Goal: Transaction & Acquisition: Obtain resource

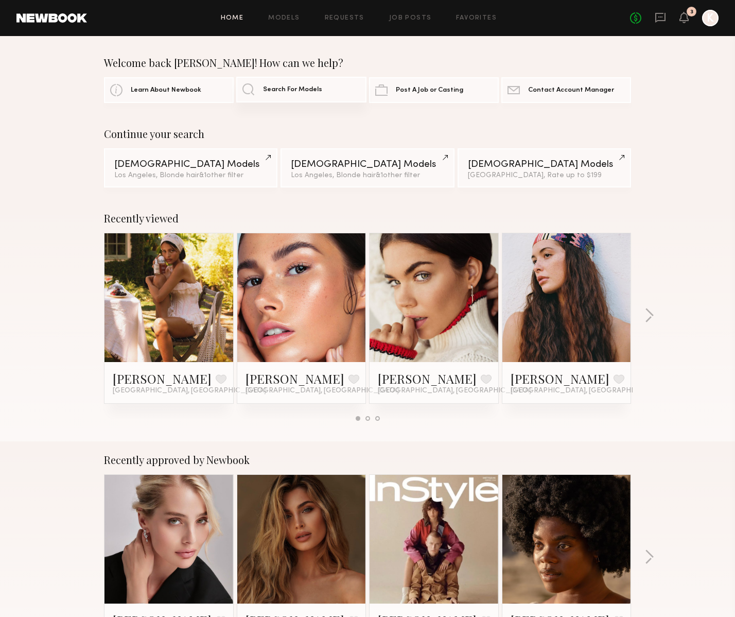
click at [279, 94] on link "Search For Models" at bounding box center [301, 90] width 130 height 26
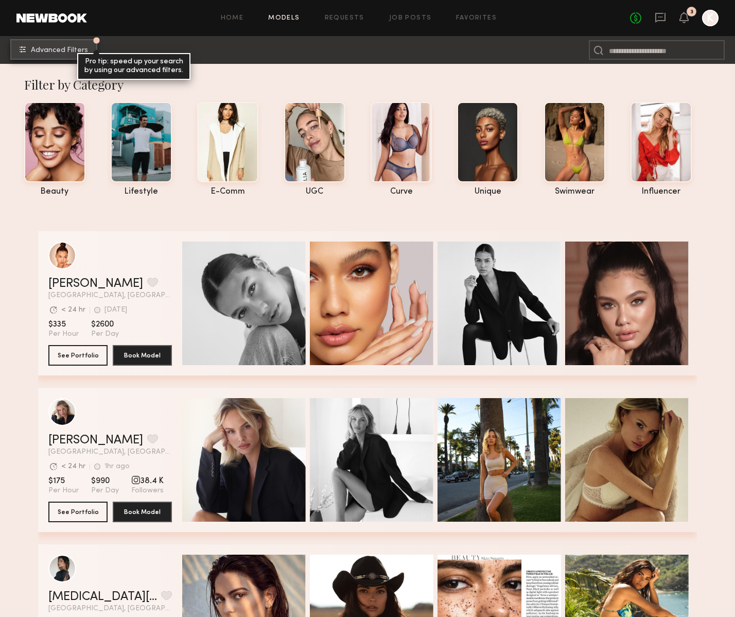
click at [58, 52] on span "Advanced Filters" at bounding box center [59, 50] width 57 height 7
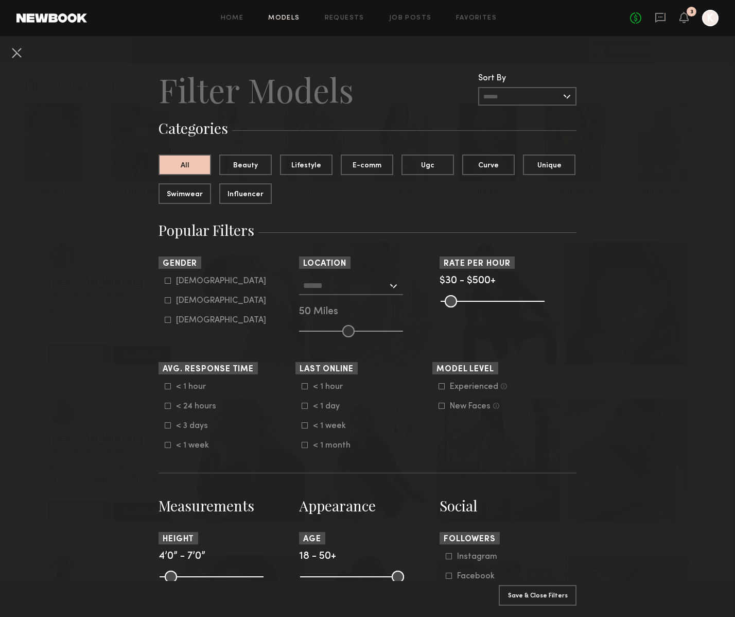
click at [359, 288] on input "text" at bounding box center [345, 286] width 84 height 18
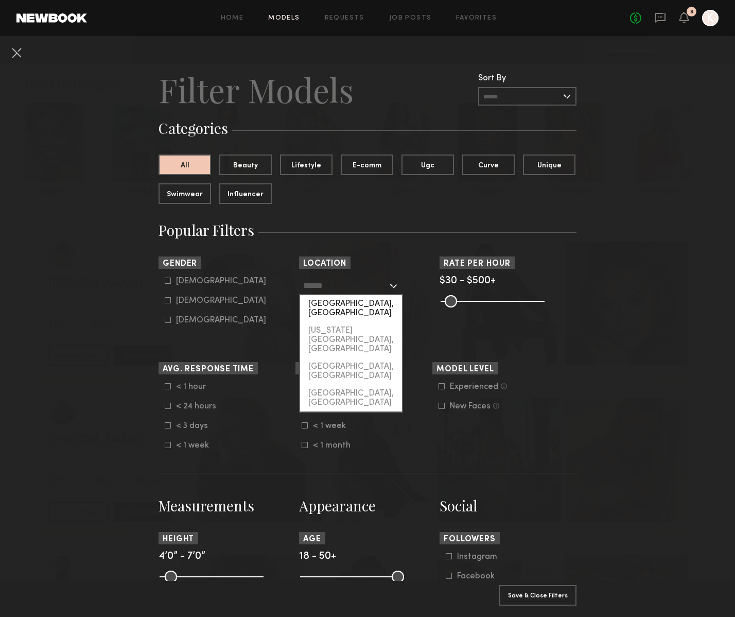
click at [359, 305] on div "[GEOGRAPHIC_DATA], [GEOGRAPHIC_DATA]" at bounding box center [351, 308] width 102 height 27
type input "**********"
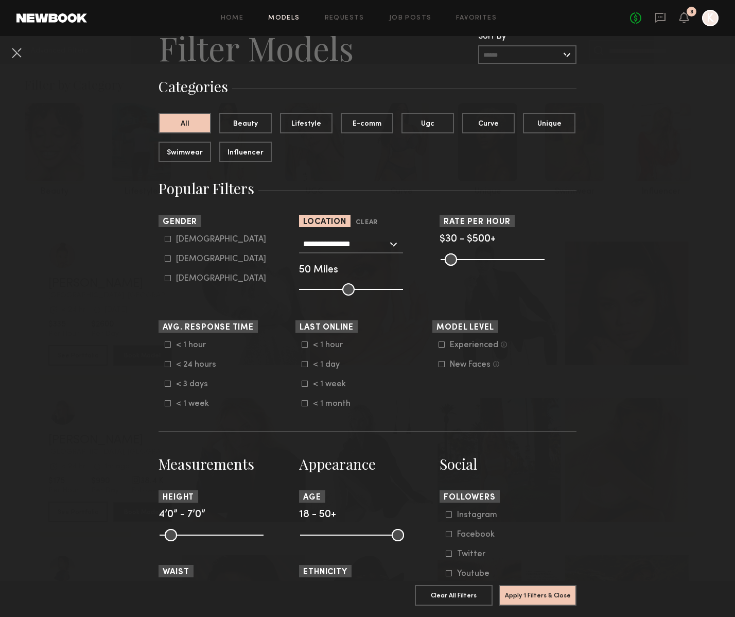
scroll to position [53, 0]
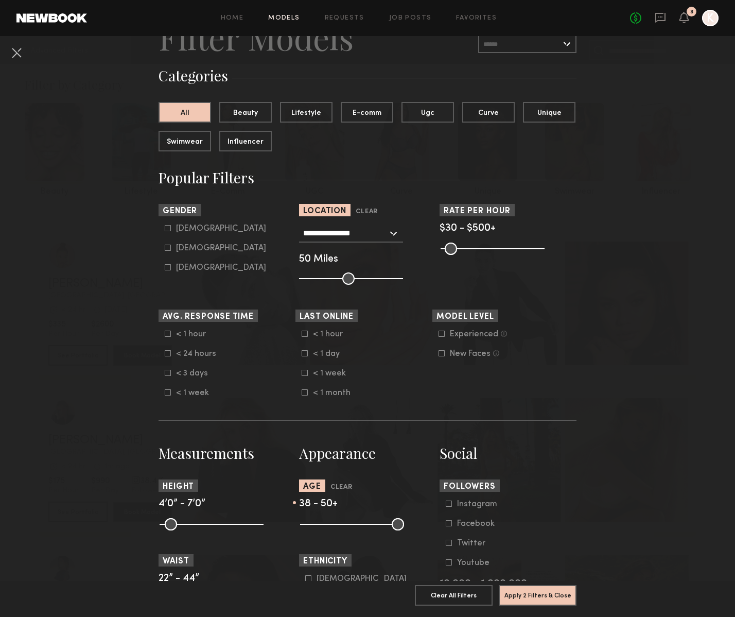
drag, startPoint x: 308, startPoint y: 529, endPoint x: 363, endPoint y: 526, distance: 55.2
type input "**"
click at [363, 526] on input "range" at bounding box center [352, 524] width 104 height 12
click at [168, 250] on icon at bounding box center [168, 248] width 6 height 6
type input "**"
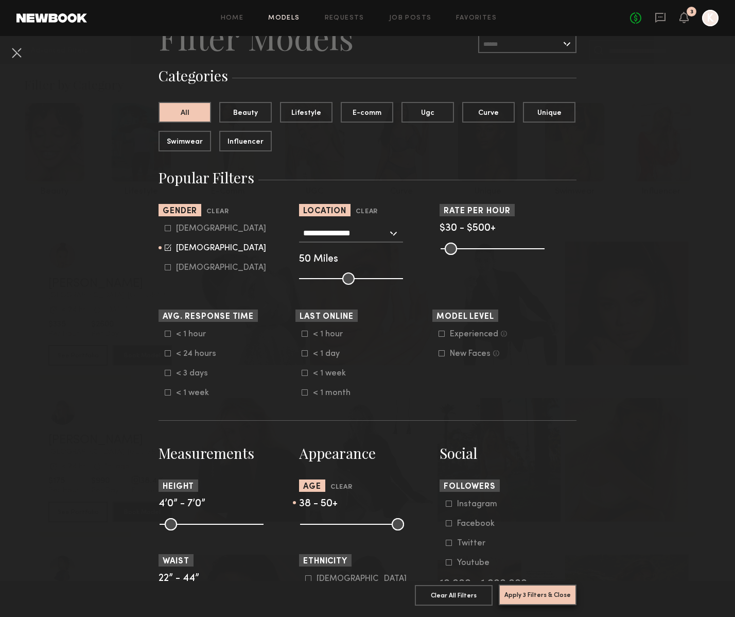
click at [532, 597] on button "Apply 3 Filters & Close" at bounding box center [538, 595] width 78 height 21
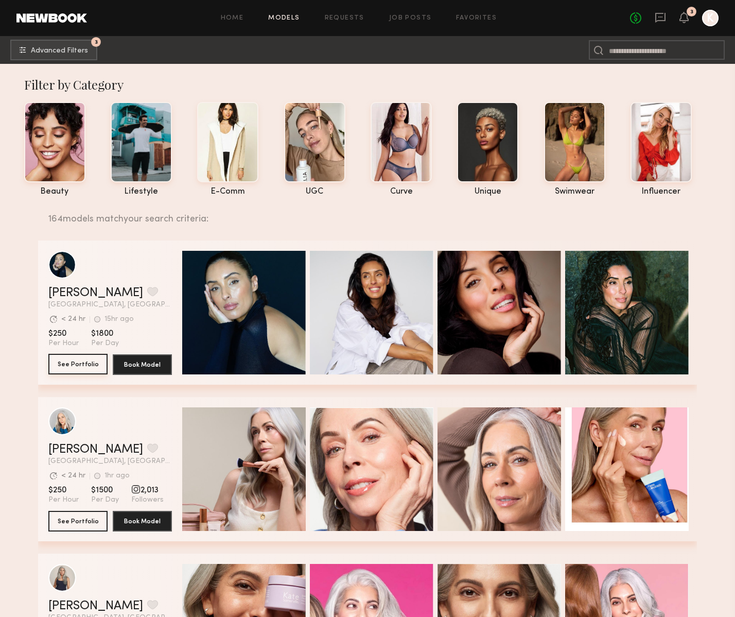
click at [84, 362] on button "See Portfolio" at bounding box center [77, 364] width 59 height 21
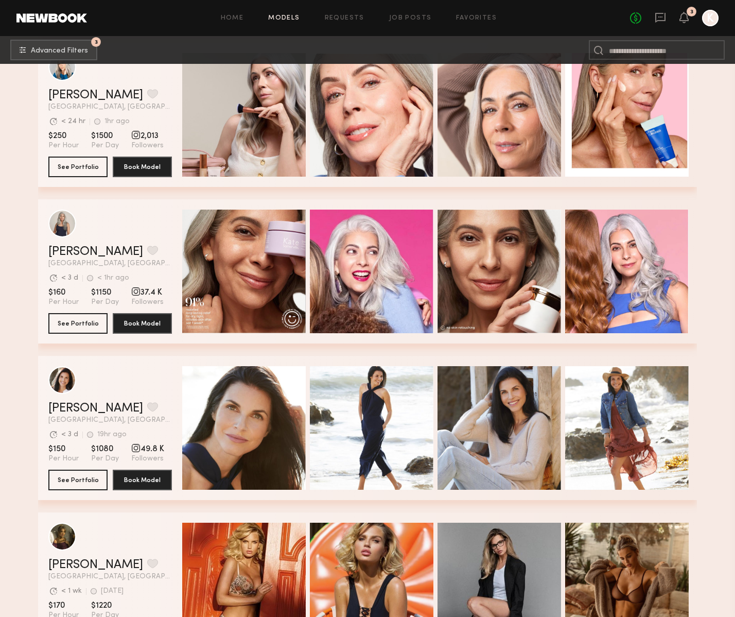
scroll to position [356, 0]
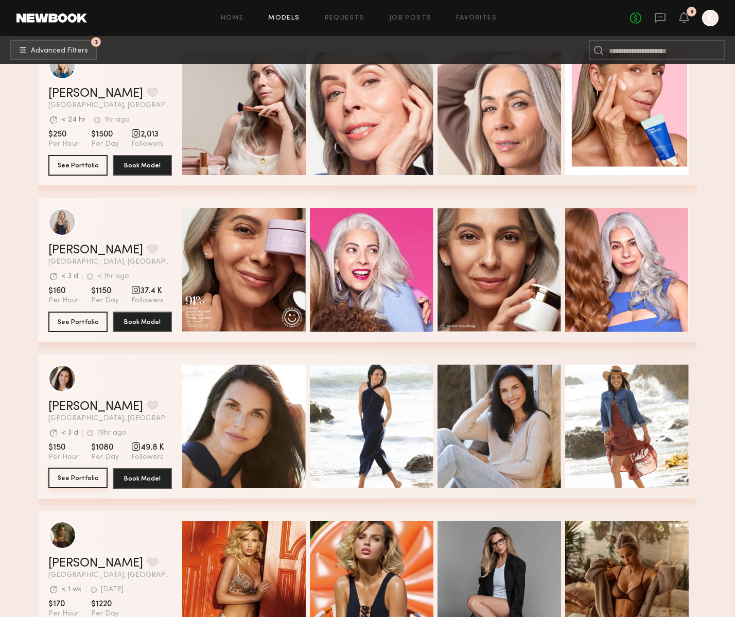
click at [85, 474] on button "See Portfolio" at bounding box center [77, 478] width 59 height 21
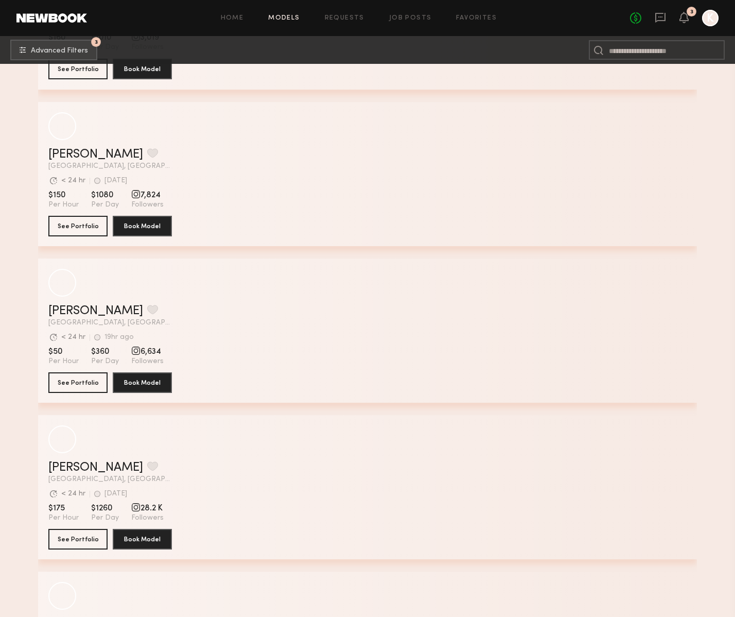
scroll to position [3286, 0]
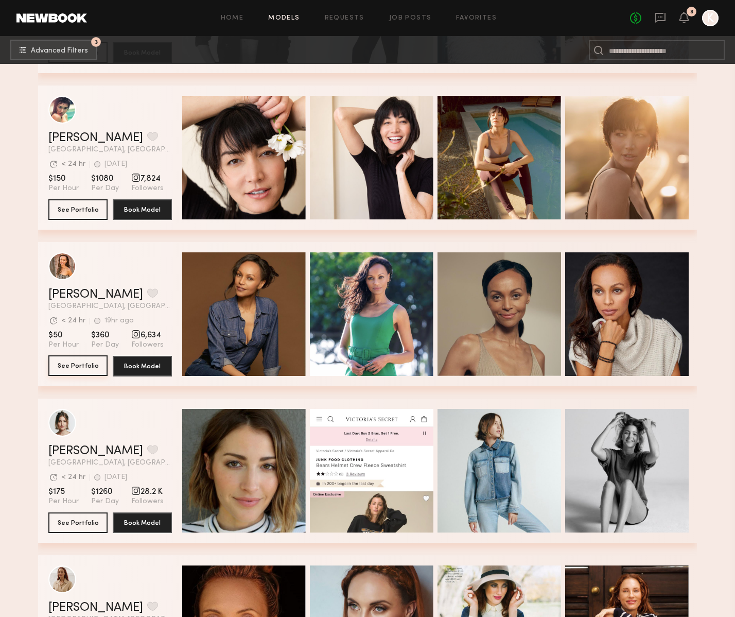
click at [86, 362] on button "See Portfolio" at bounding box center [77, 365] width 59 height 21
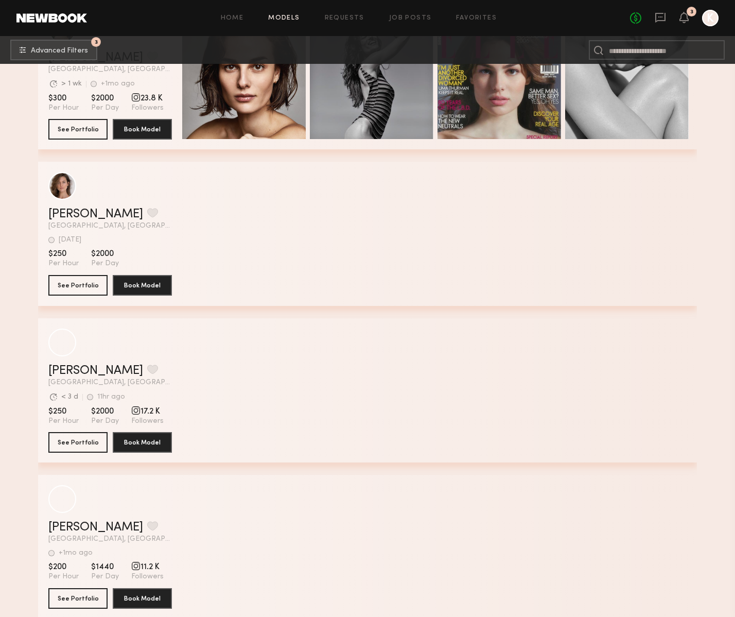
scroll to position [5491, 0]
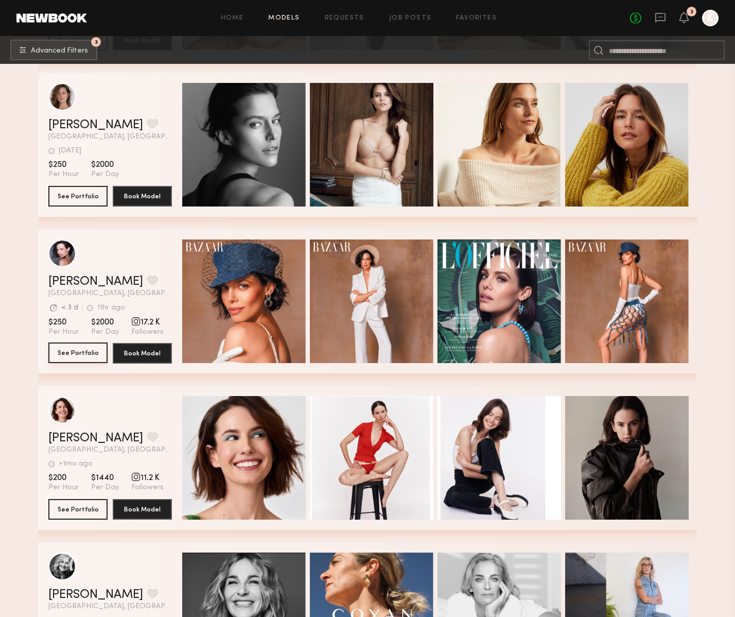
click at [81, 354] on button "See Portfolio" at bounding box center [77, 352] width 59 height 21
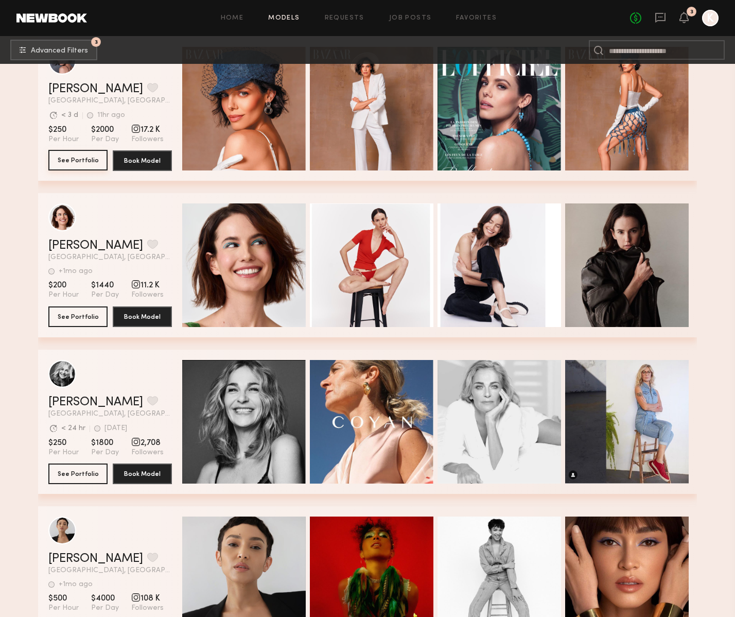
scroll to position [5684, 0]
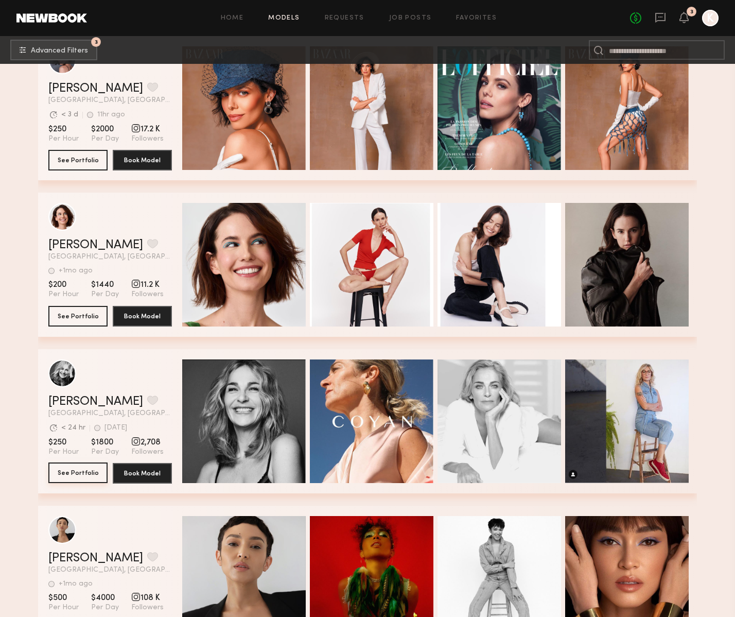
click at [75, 476] on button "See Portfolio" at bounding box center [77, 472] width 59 height 21
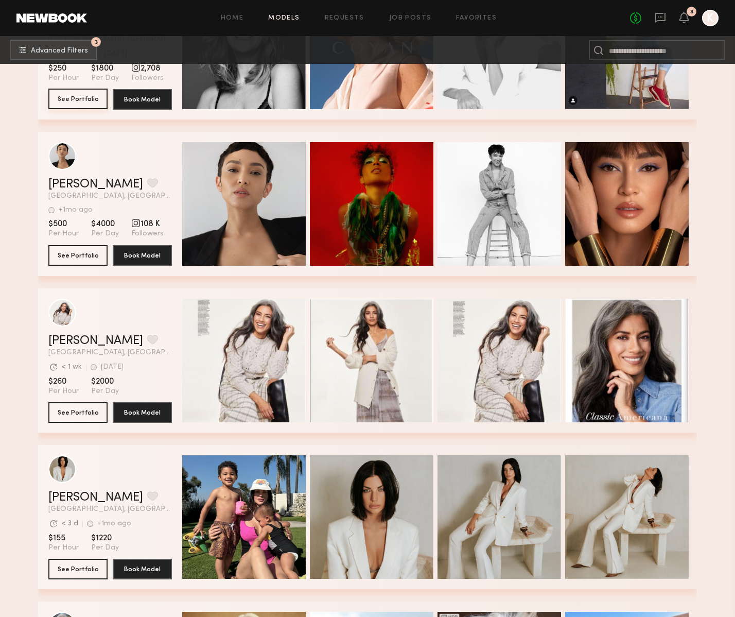
scroll to position [6059, 0]
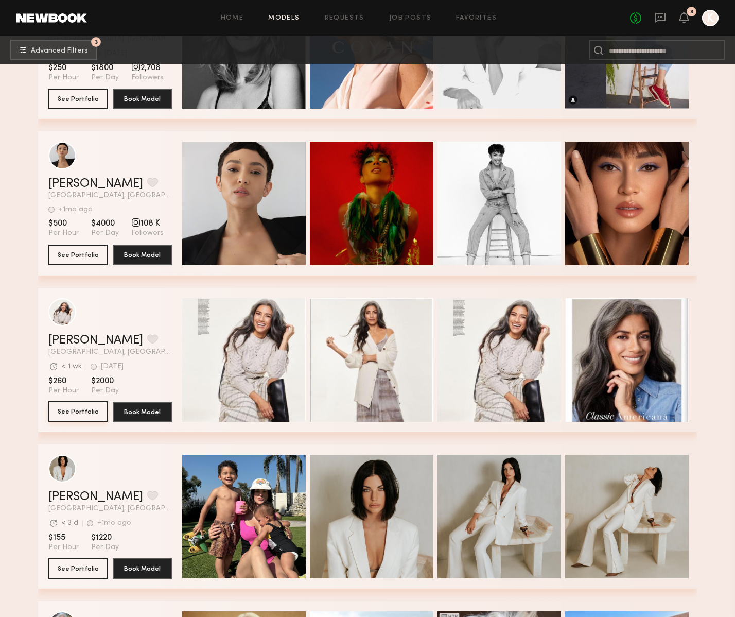
click at [76, 417] on button "See Portfolio" at bounding box center [77, 411] width 59 height 21
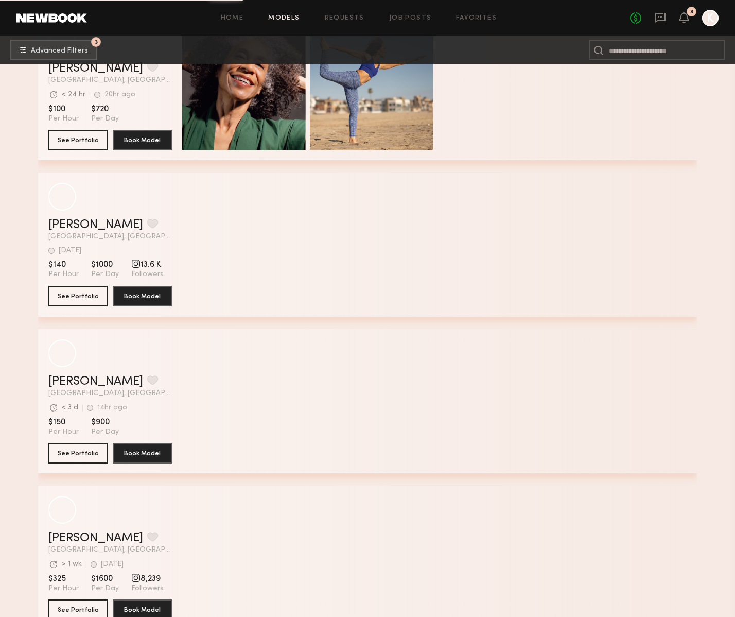
scroll to position [9021, 0]
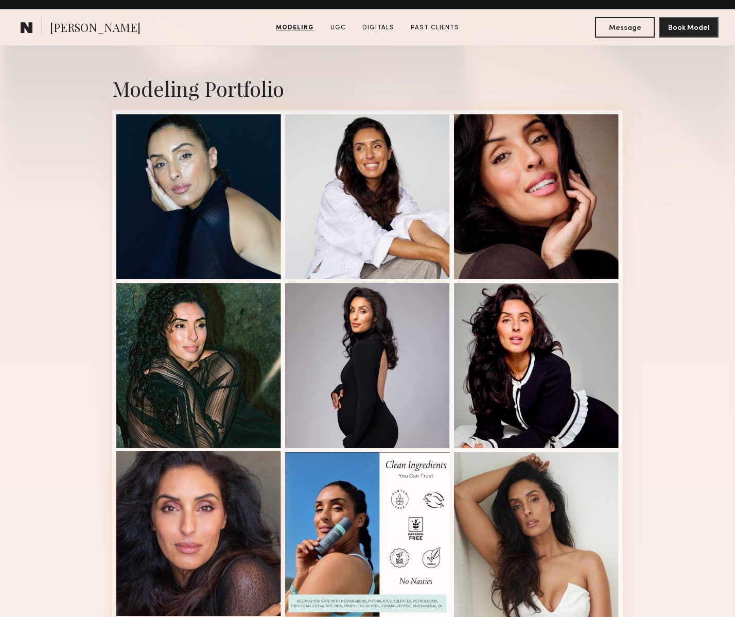
scroll to position [77, 0]
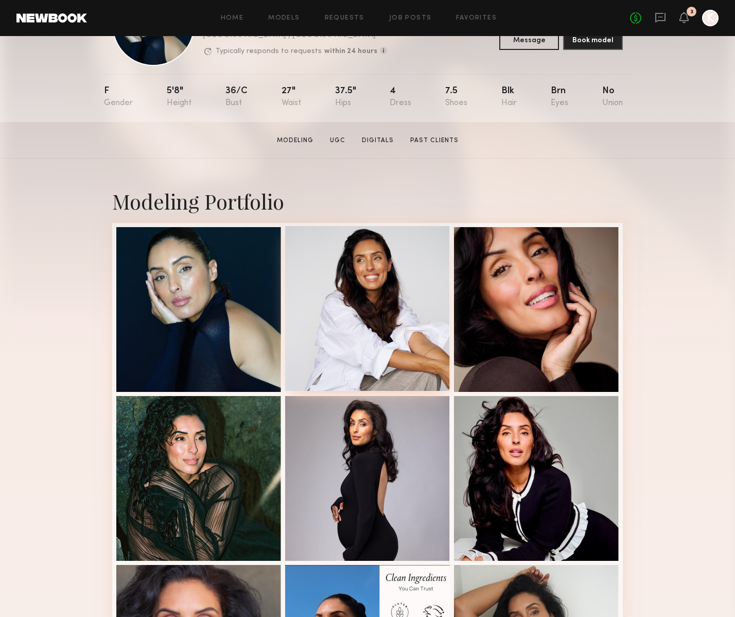
click at [370, 297] on div at bounding box center [367, 308] width 165 height 165
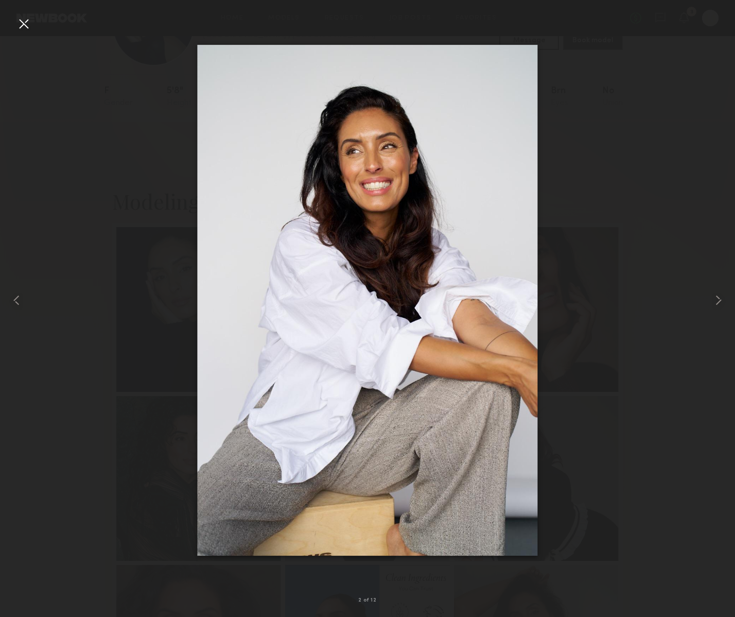
click at [20, 23] on div at bounding box center [23, 23] width 16 height 16
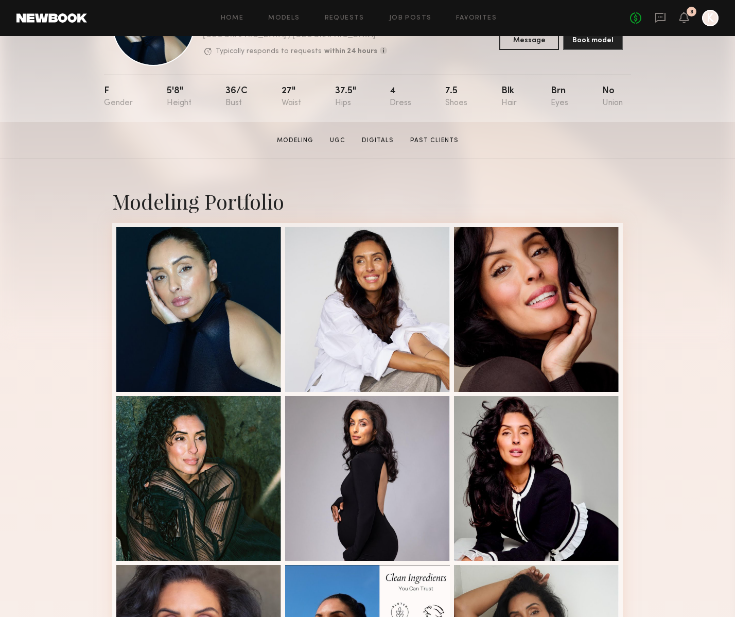
scroll to position [0, 0]
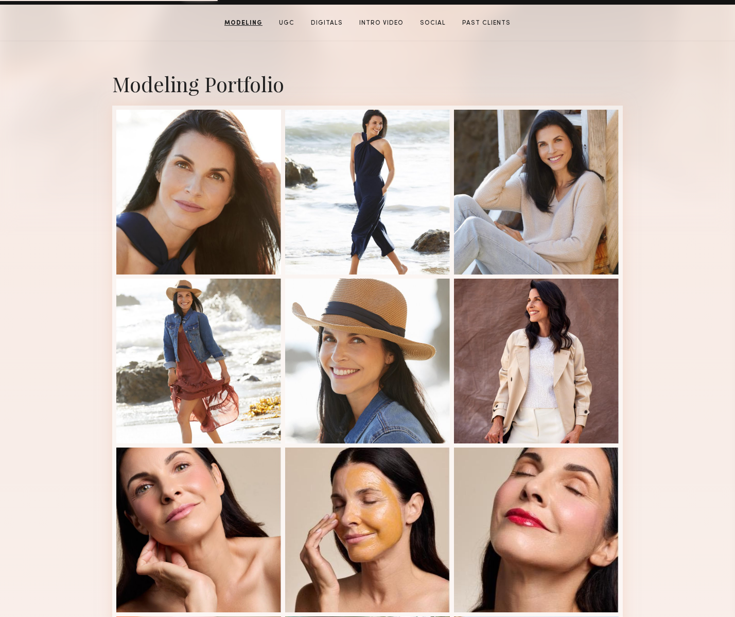
scroll to position [202, 0]
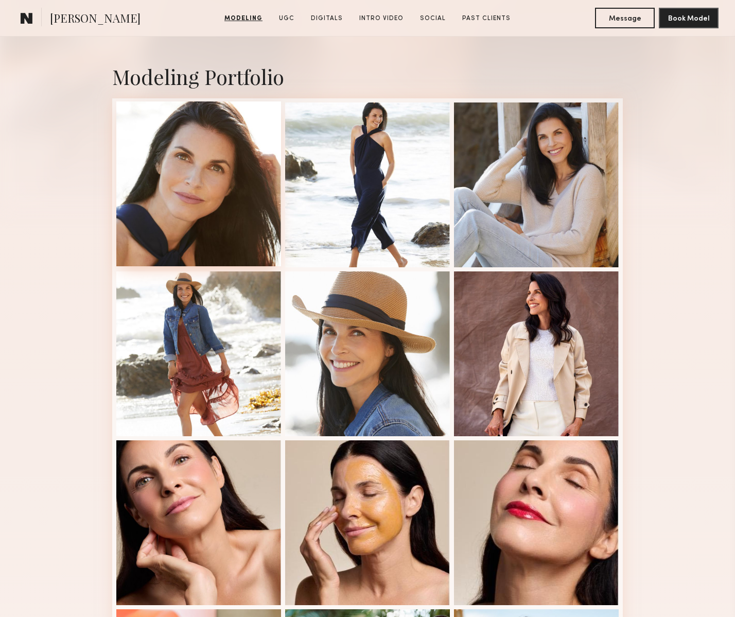
click at [142, 176] on div at bounding box center [198, 183] width 165 height 165
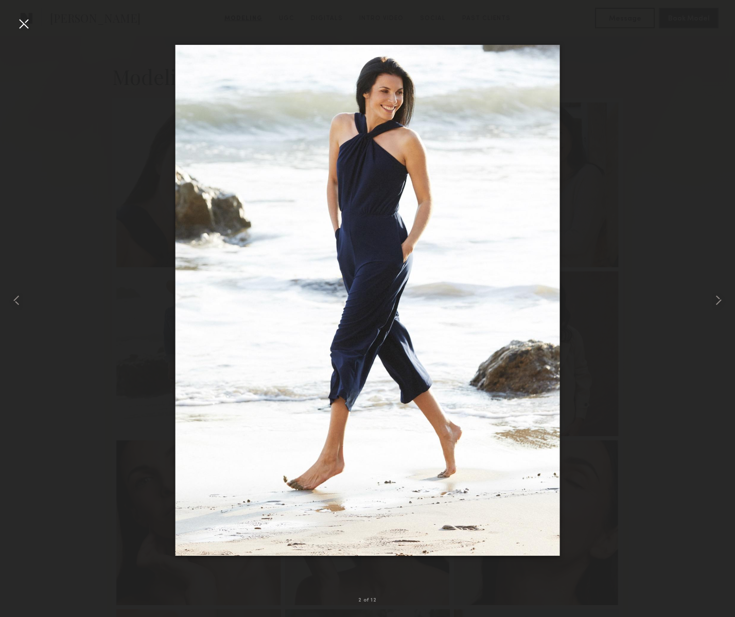
click at [22, 20] on div at bounding box center [23, 23] width 16 height 16
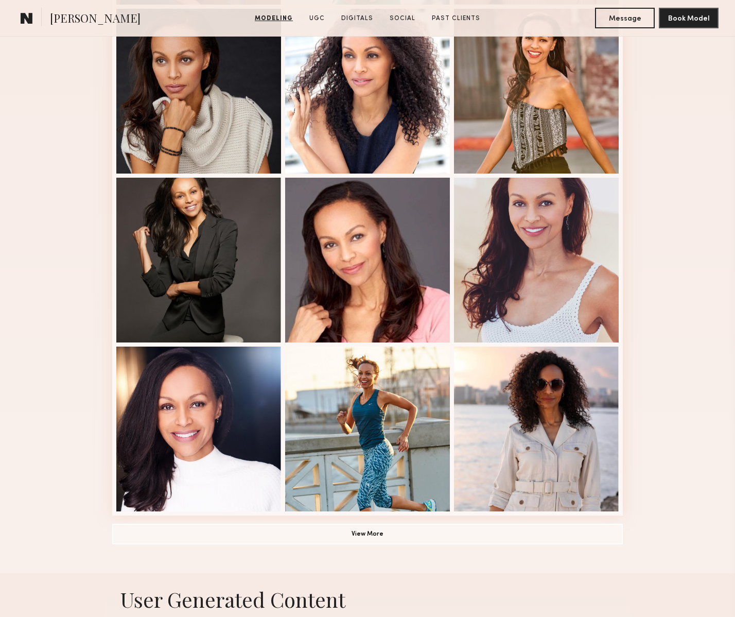
scroll to position [458, 0]
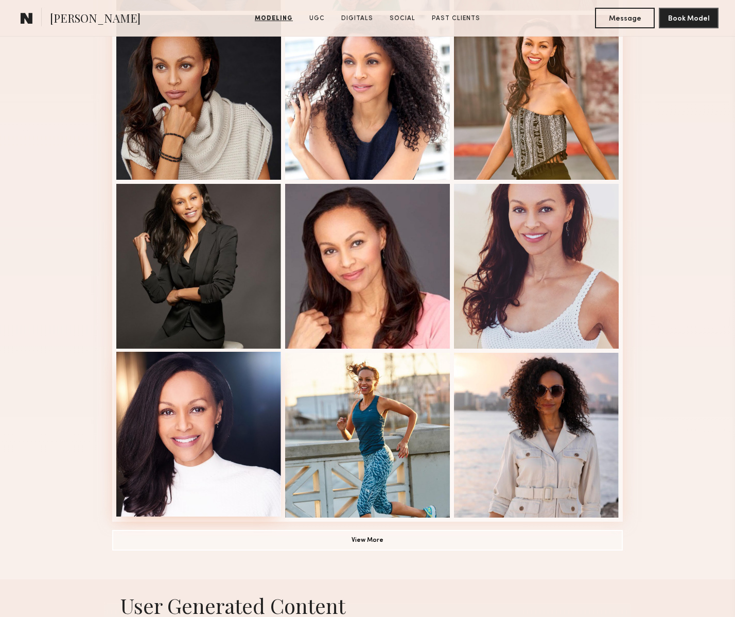
click at [213, 427] on div at bounding box center [198, 434] width 165 height 165
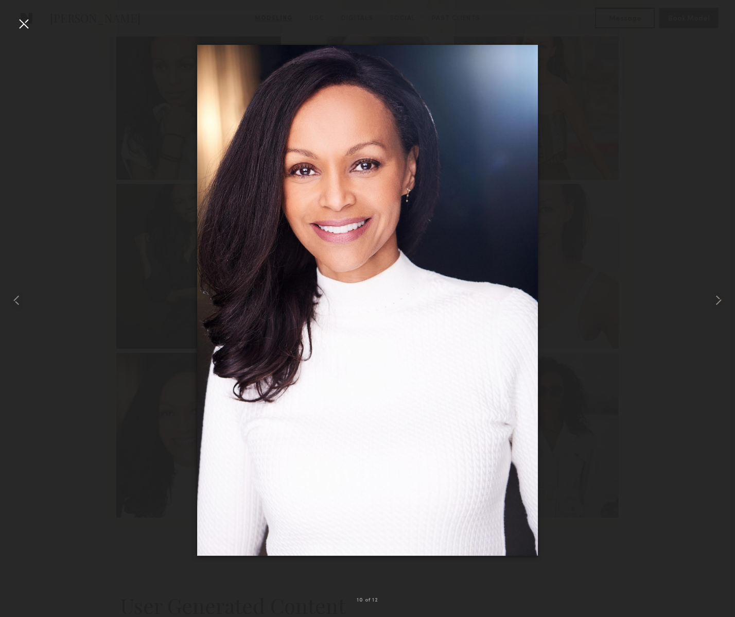
click at [25, 23] on div at bounding box center [23, 23] width 16 height 16
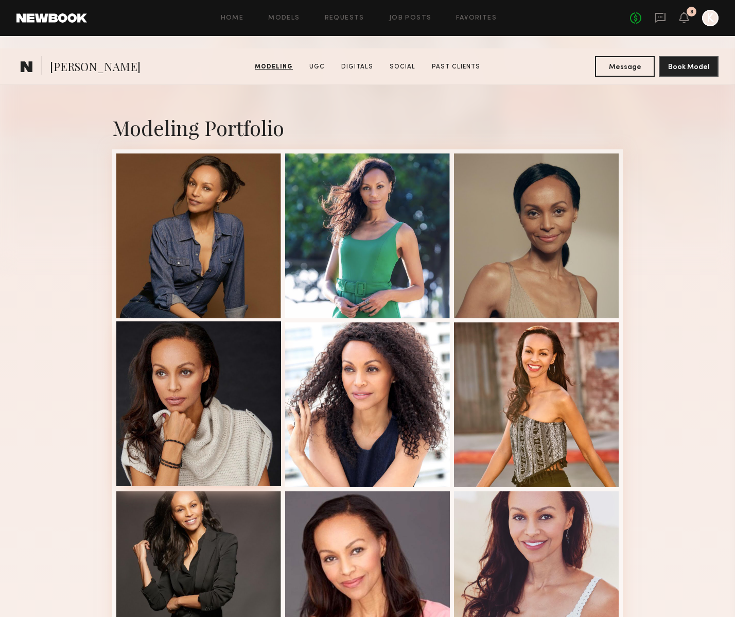
scroll to position [137, 0]
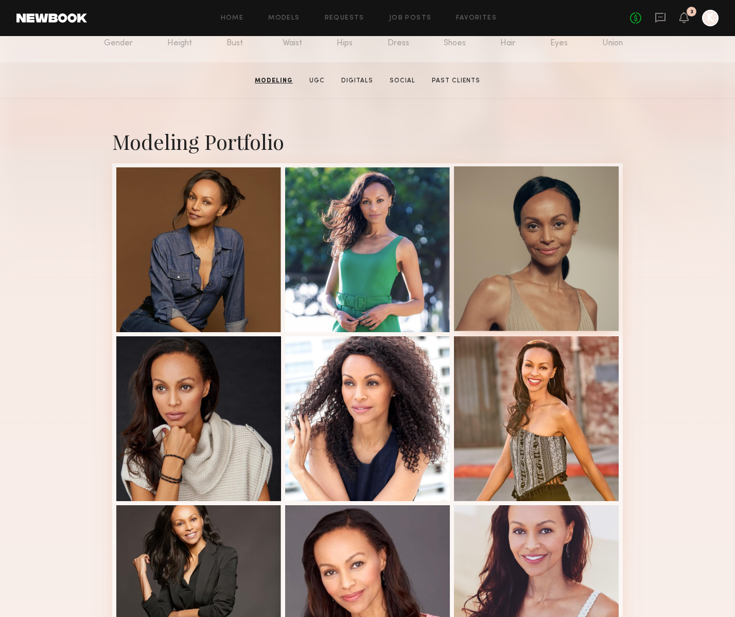
click at [553, 274] on div at bounding box center [536, 248] width 165 height 165
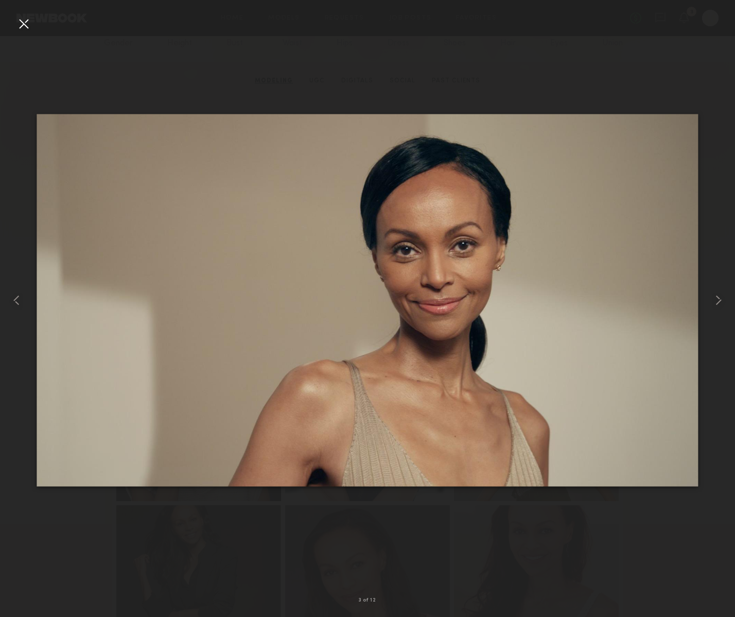
click at [28, 27] on div at bounding box center [23, 23] width 16 height 16
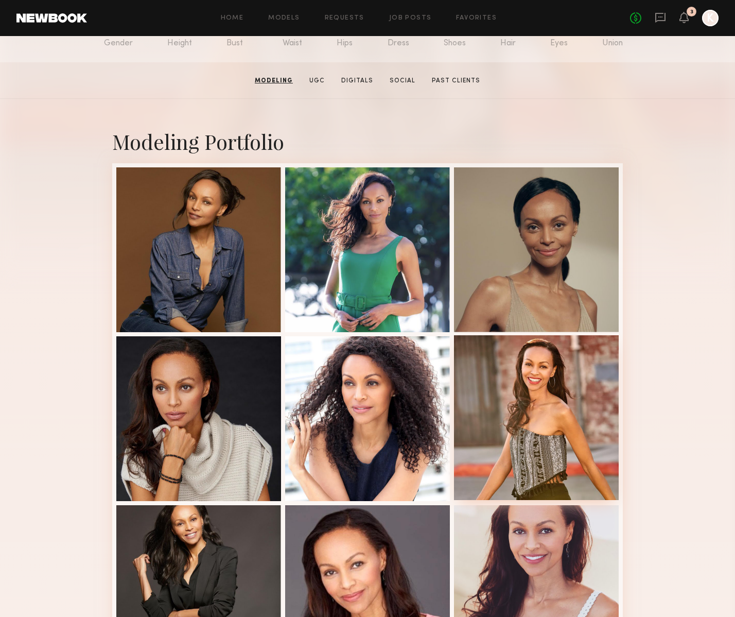
click at [525, 424] on div at bounding box center [536, 417] width 165 height 165
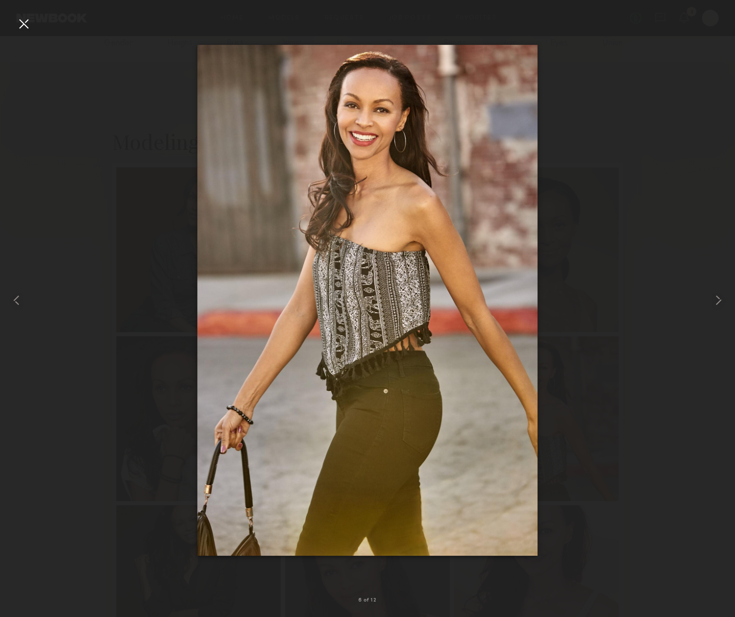
click at [19, 27] on div at bounding box center [23, 23] width 16 height 16
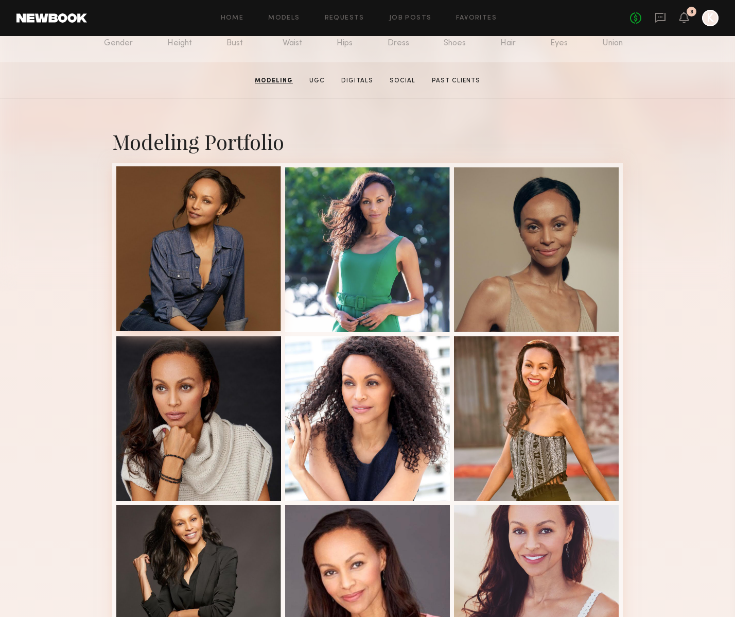
click at [197, 261] on div at bounding box center [198, 248] width 165 height 165
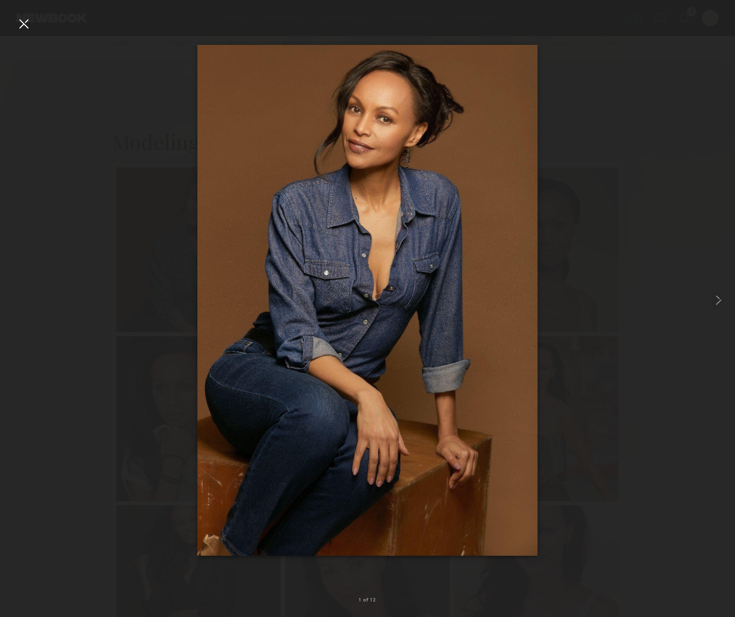
click at [24, 18] on div at bounding box center [23, 23] width 16 height 16
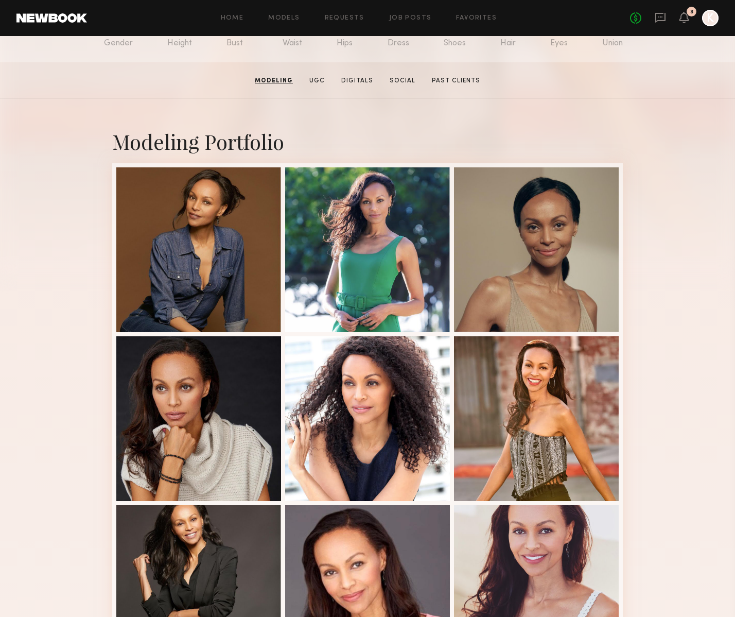
scroll to position [0, 0]
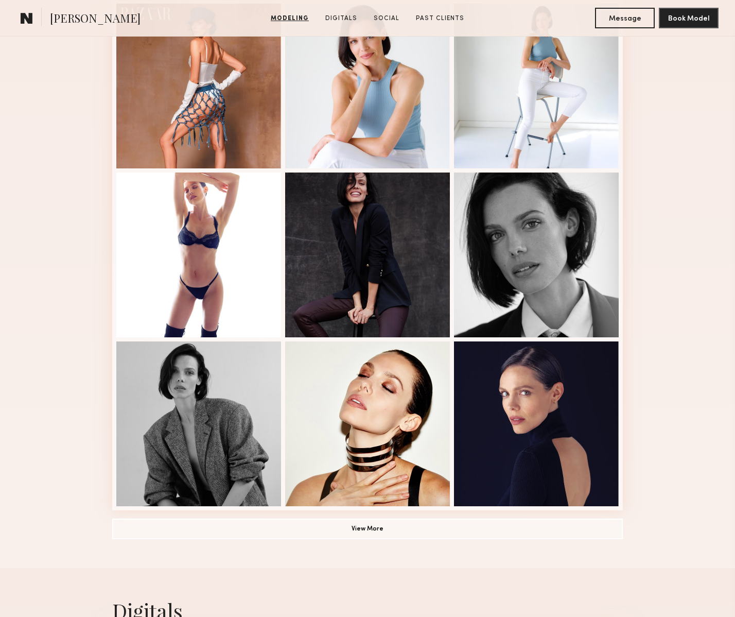
scroll to position [472, 0]
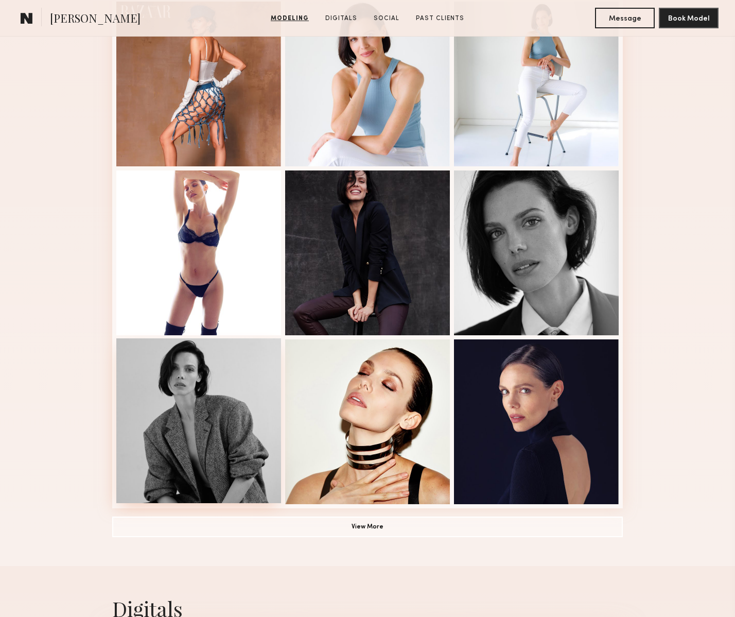
click at [178, 412] on div at bounding box center [198, 420] width 165 height 165
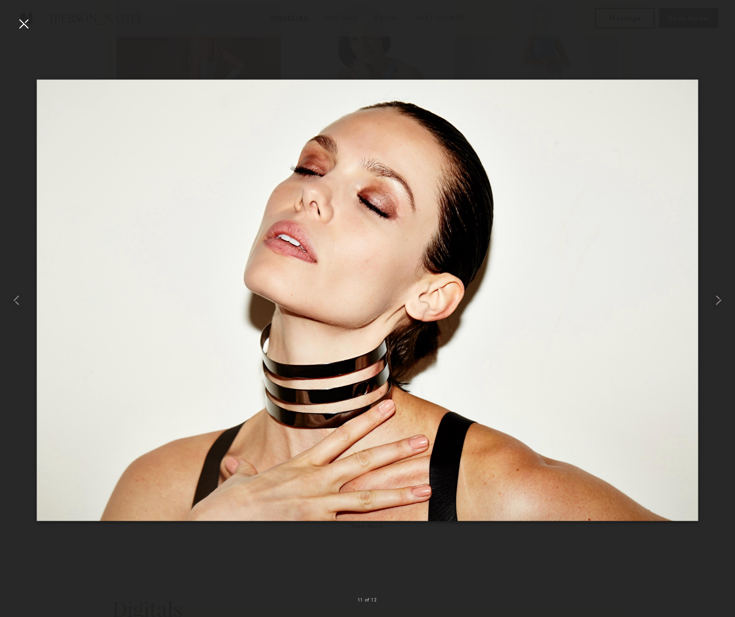
click at [19, 24] on div at bounding box center [23, 23] width 16 height 16
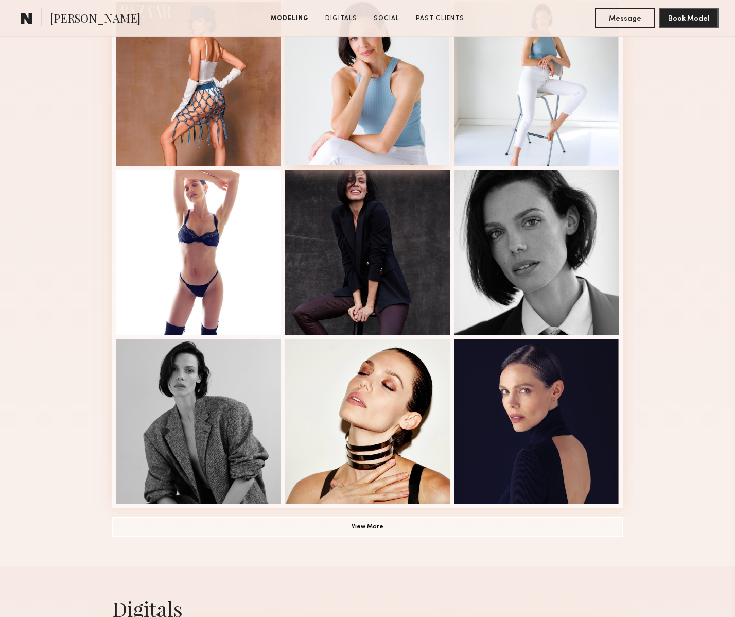
scroll to position [0, 0]
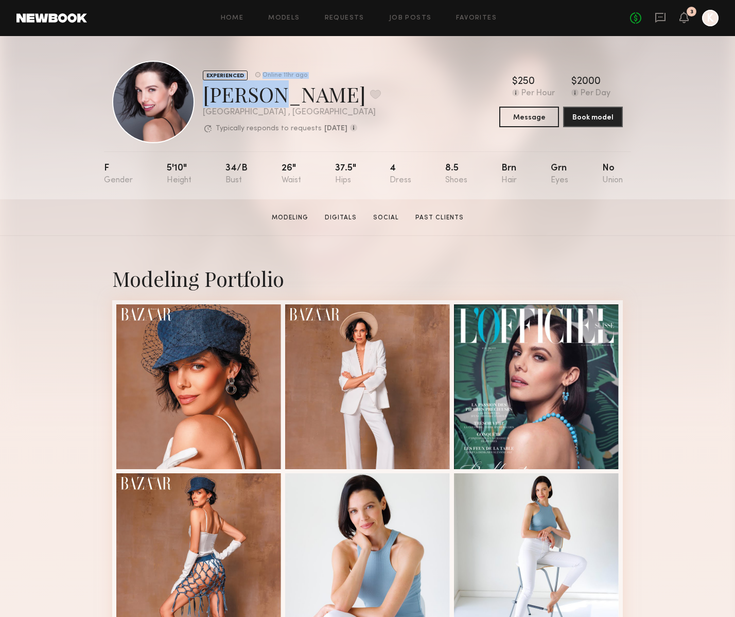
drag, startPoint x: 253, startPoint y: 94, endPoint x: 197, endPoint y: 95, distance: 56.2
click at [197, 95] on div "EXPERIENCED Online 11hr ago Alizée G. Favorite Los Angeles , CA Typically respo…" at bounding box center [246, 102] width 269 height 82
click at [358, 109] on div "Los Angeles , CA" at bounding box center [292, 112] width 178 height 9
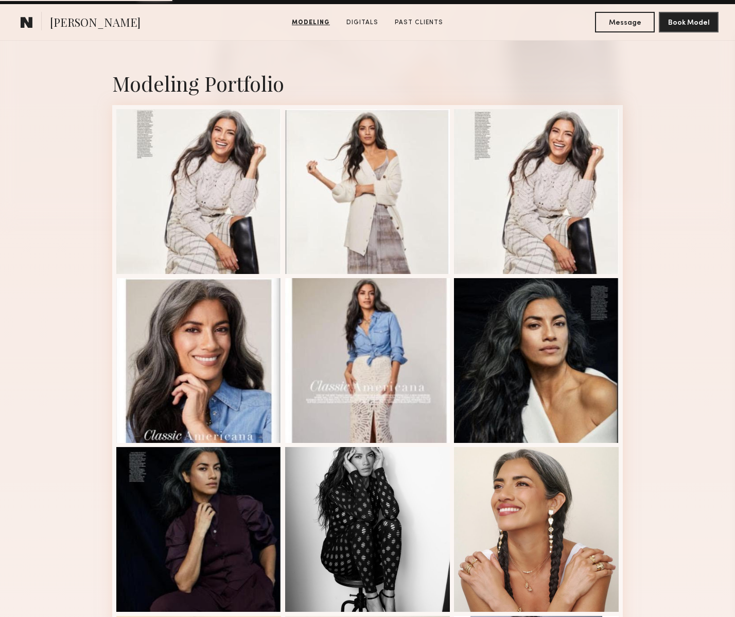
scroll to position [201, 0]
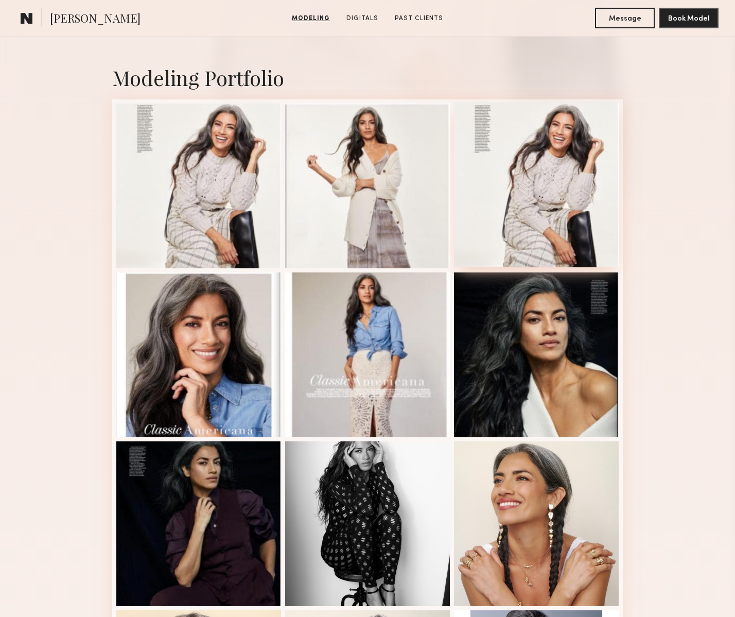
click at [538, 167] on div at bounding box center [536, 184] width 165 height 165
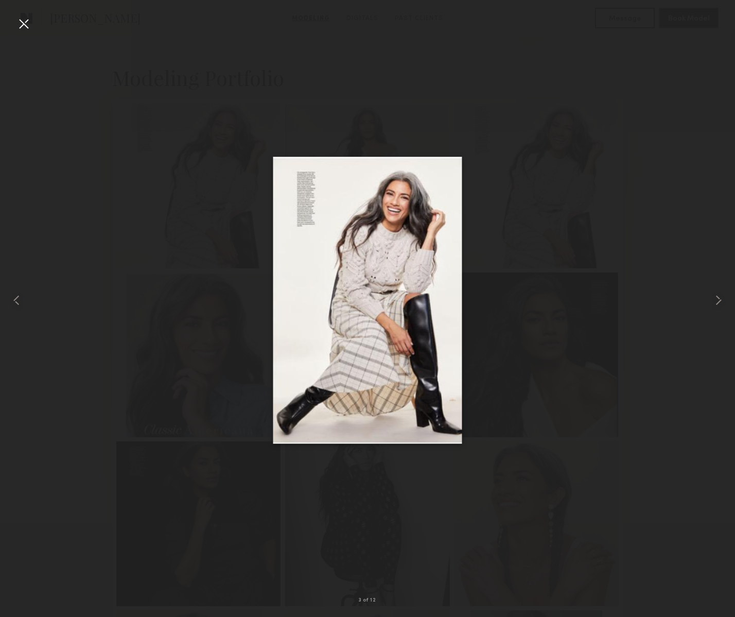
click at [21, 20] on div at bounding box center [23, 23] width 16 height 16
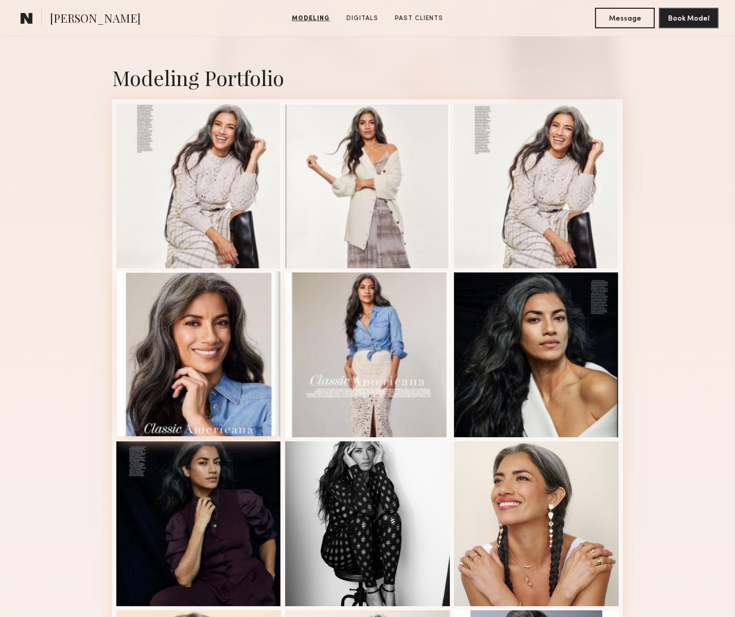
click at [186, 372] on div at bounding box center [198, 353] width 165 height 165
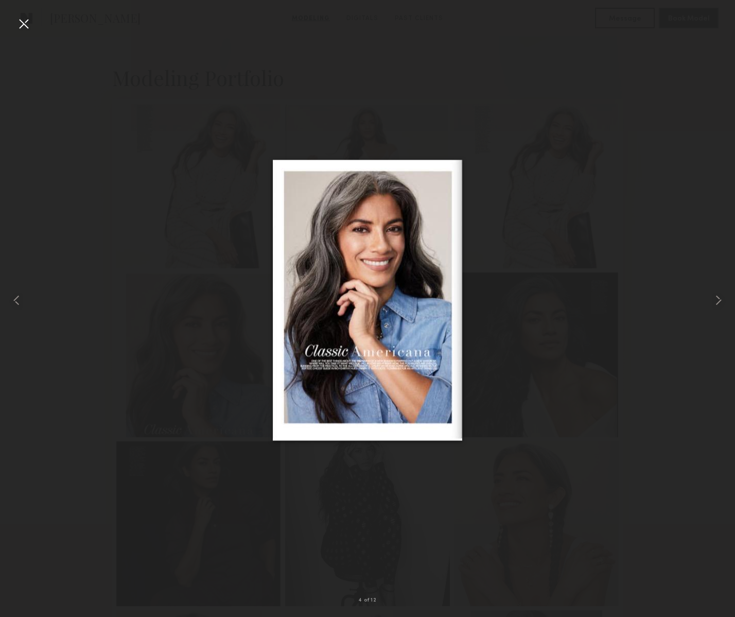
drag, startPoint x: 407, startPoint y: 268, endPoint x: 606, endPoint y: 4, distance: 330.6
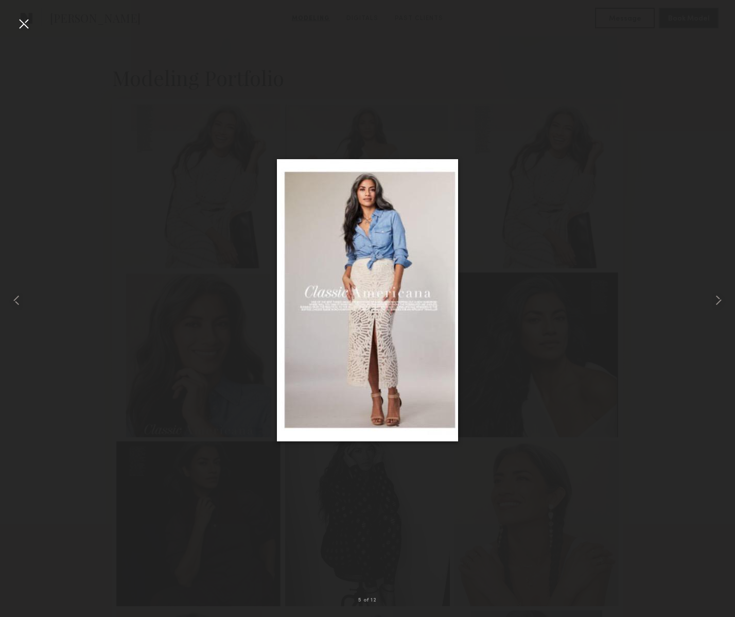
click at [23, 25] on div at bounding box center [23, 23] width 16 height 16
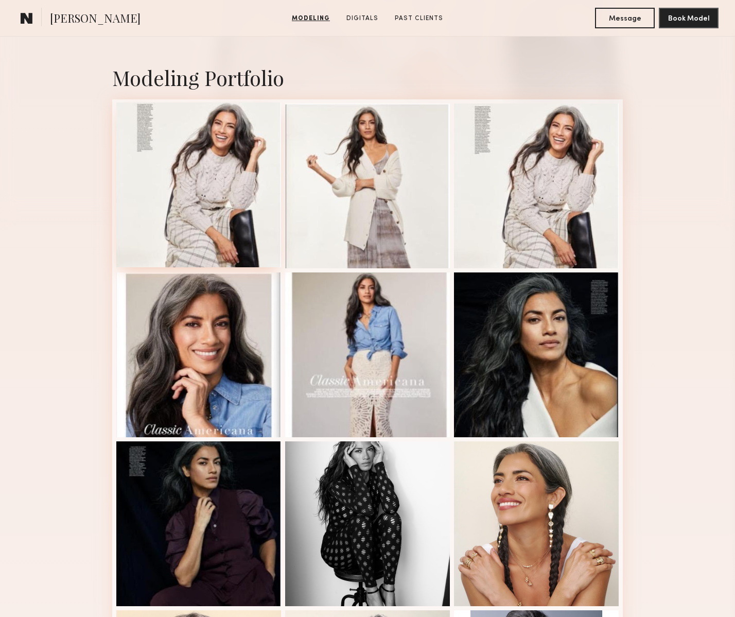
scroll to position [0, 0]
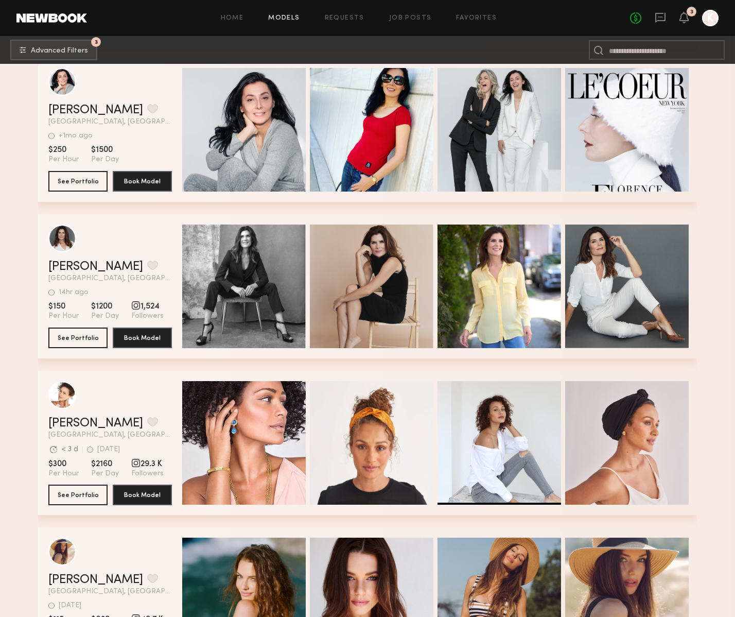
scroll to position [8169, 0]
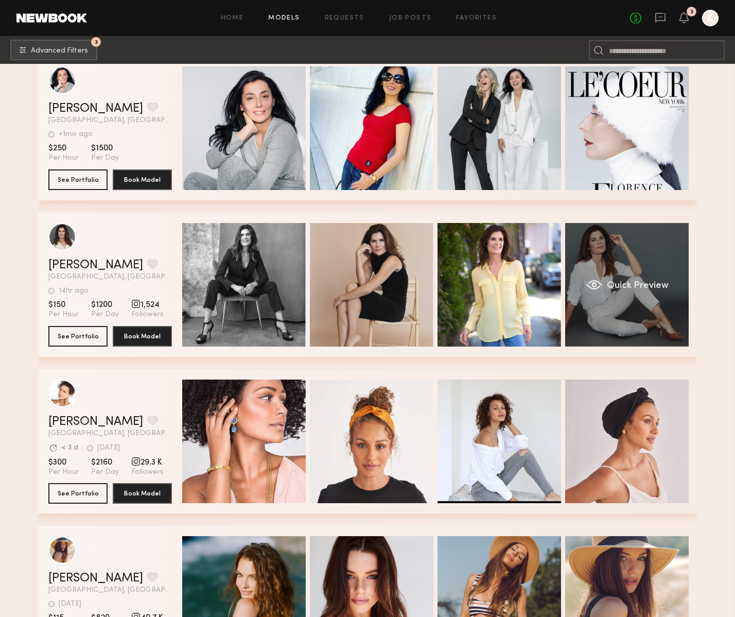
click at [642, 263] on div "Quick Preview" at bounding box center [627, 285] width 124 height 124
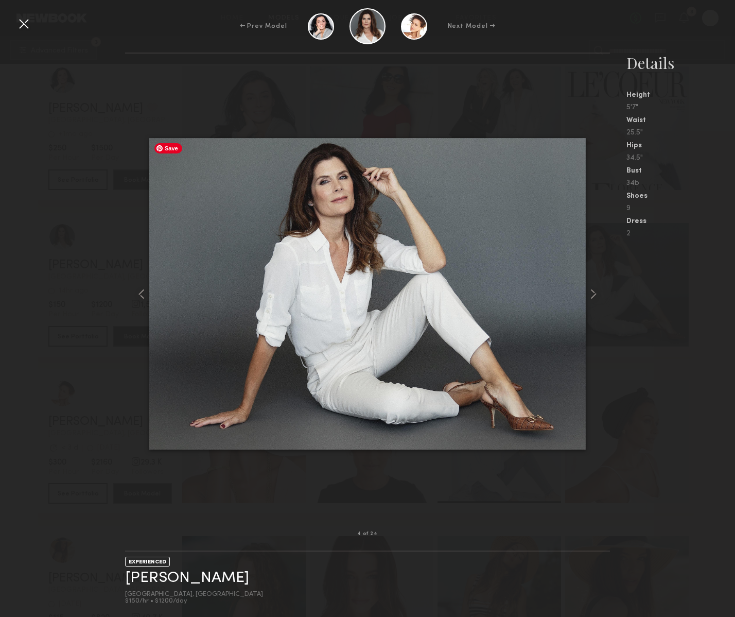
scroll to position [8170, 0]
click at [23, 24] on div at bounding box center [23, 23] width 16 height 16
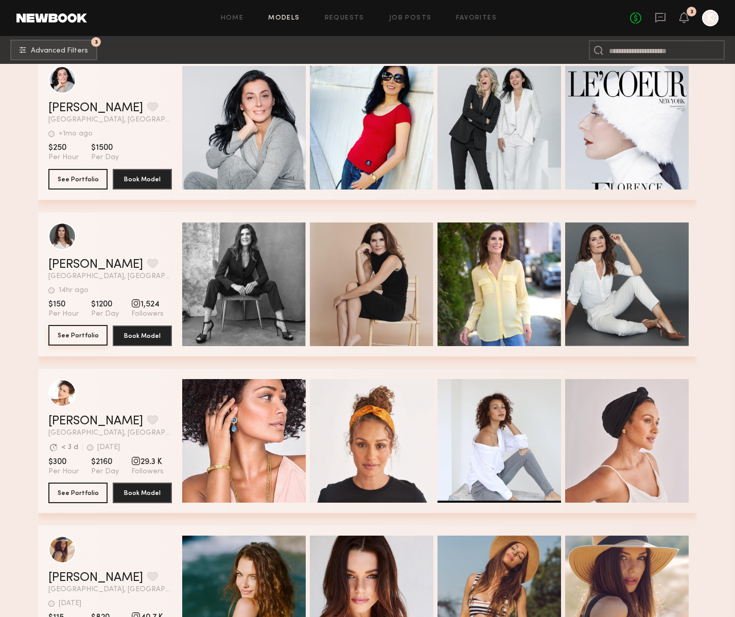
click at [70, 334] on button "See Portfolio" at bounding box center [77, 335] width 59 height 21
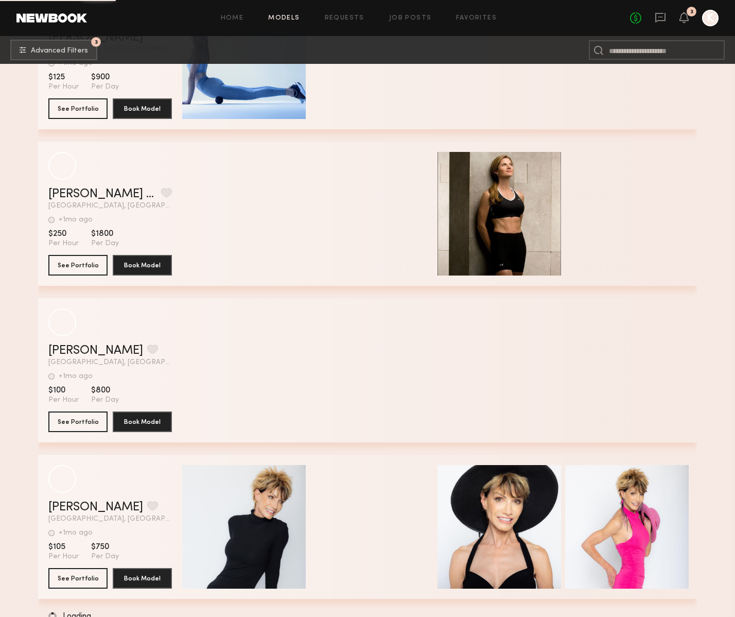
scroll to position [20317, 0]
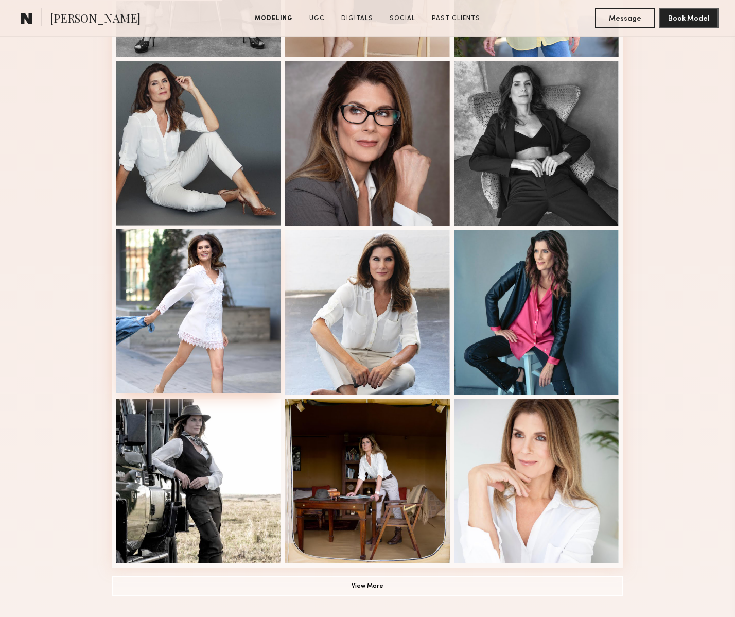
scroll to position [437, 0]
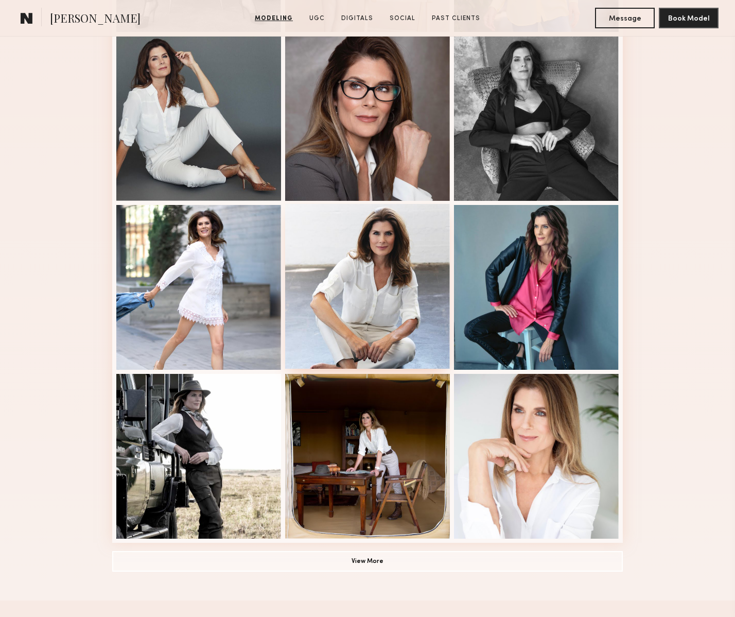
click at [354, 271] on div at bounding box center [367, 286] width 165 height 165
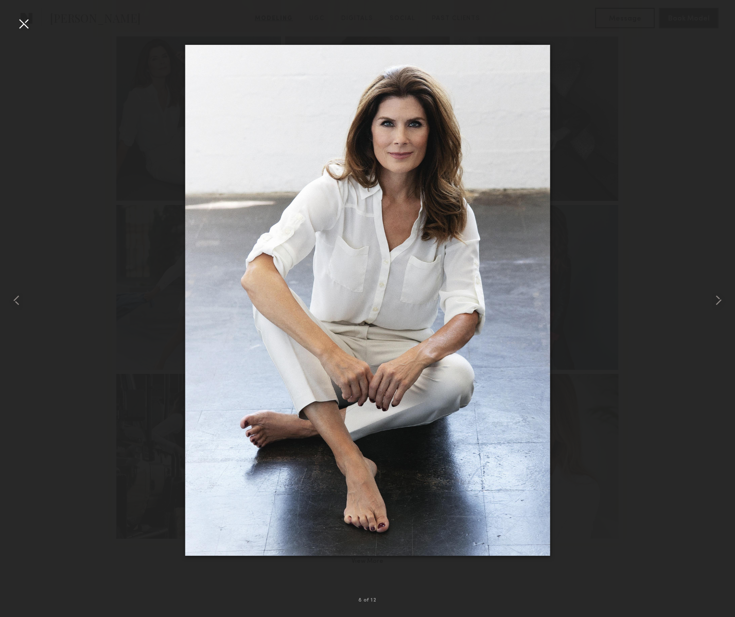
drag, startPoint x: 383, startPoint y: 241, endPoint x: 608, endPoint y: 13, distance: 319.8
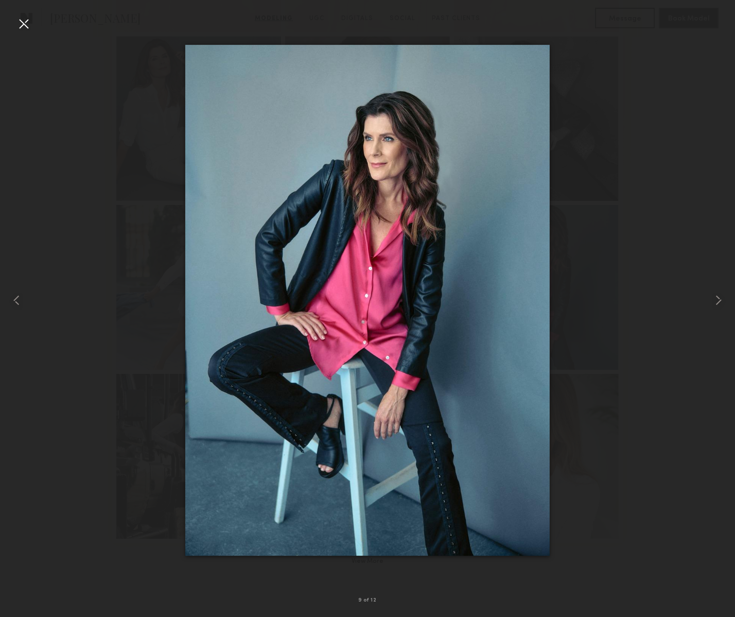
click at [28, 22] on div at bounding box center [23, 23] width 16 height 16
